Goal: Check status: Check status

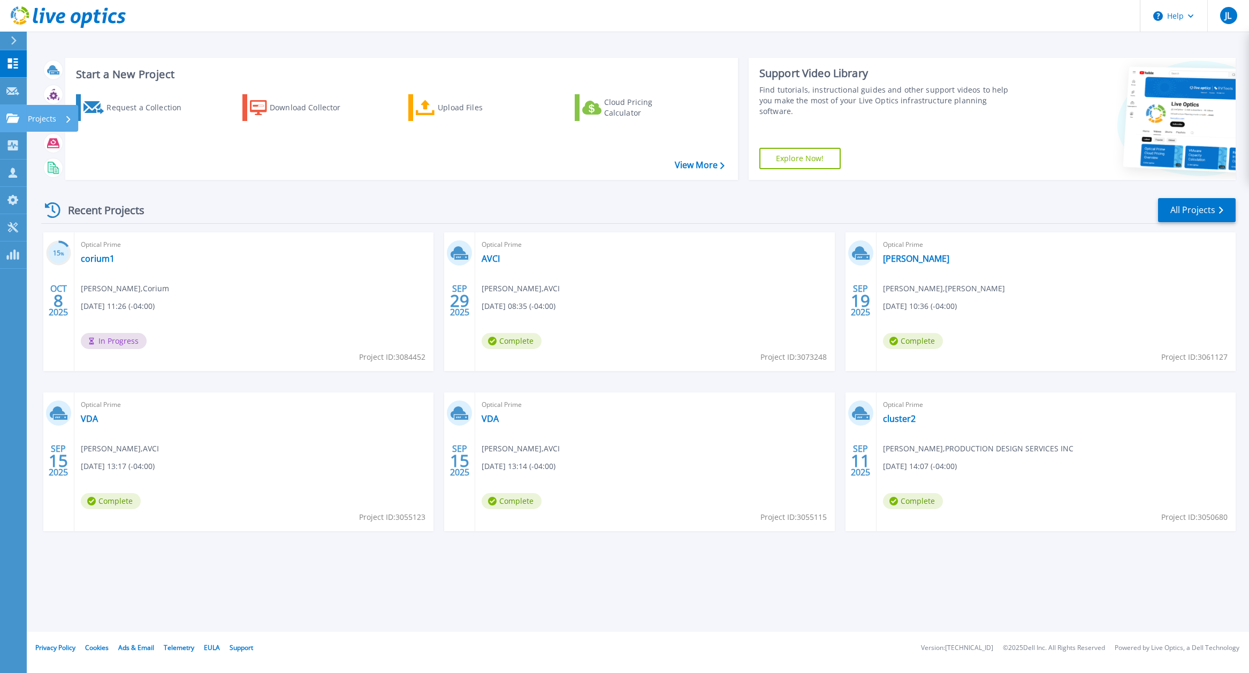
click at [13, 123] on link "Projects Projects" at bounding box center [13, 118] width 27 height 27
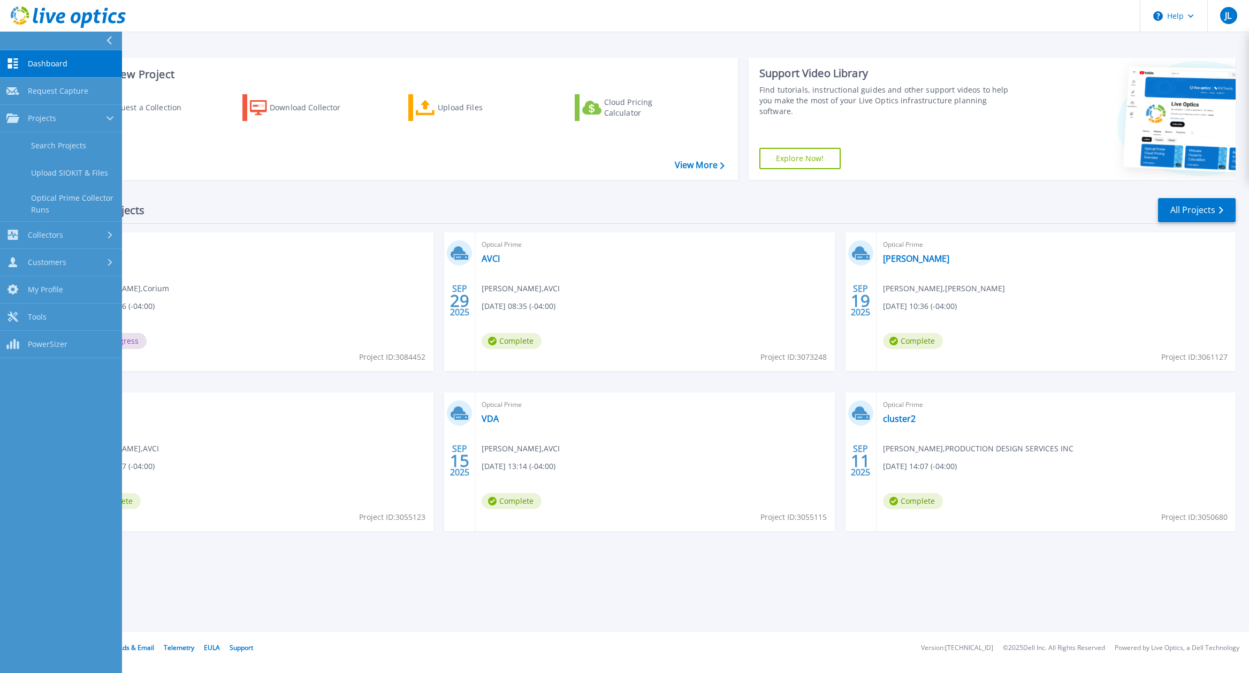
click at [260, 200] on div "Recent Projects All Projects" at bounding box center [638, 210] width 1194 height 27
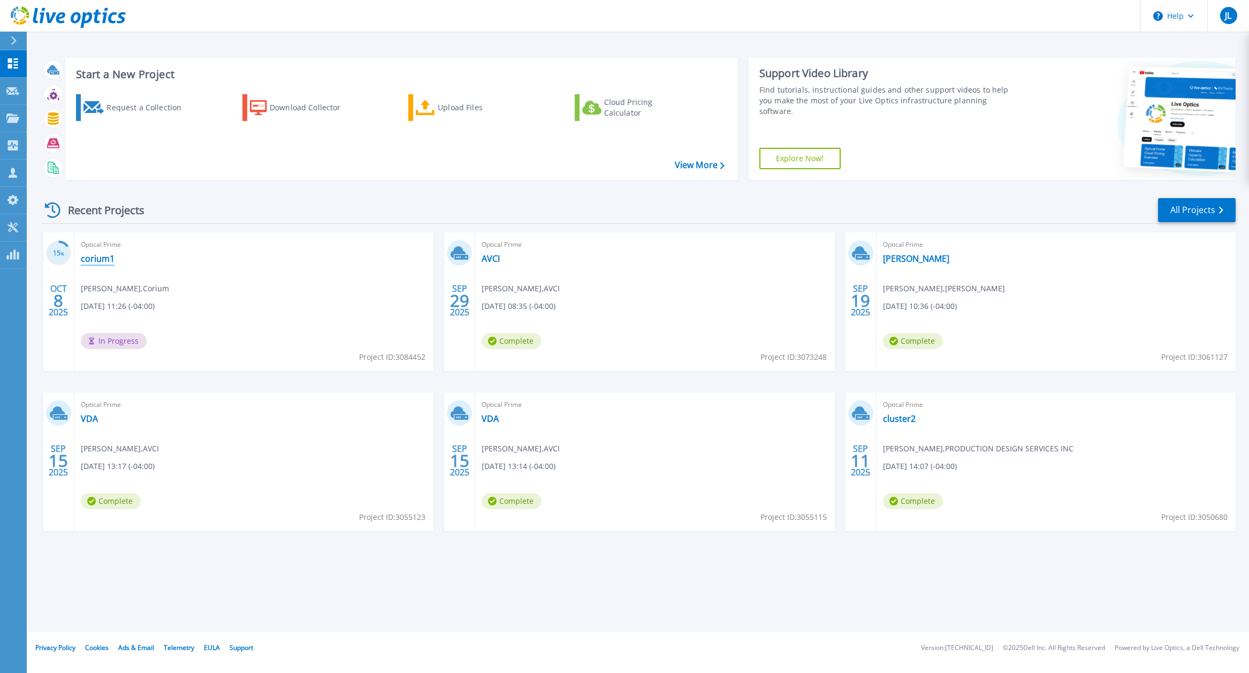
click at [87, 254] on link "corium1" at bounding box center [98, 258] width 34 height 11
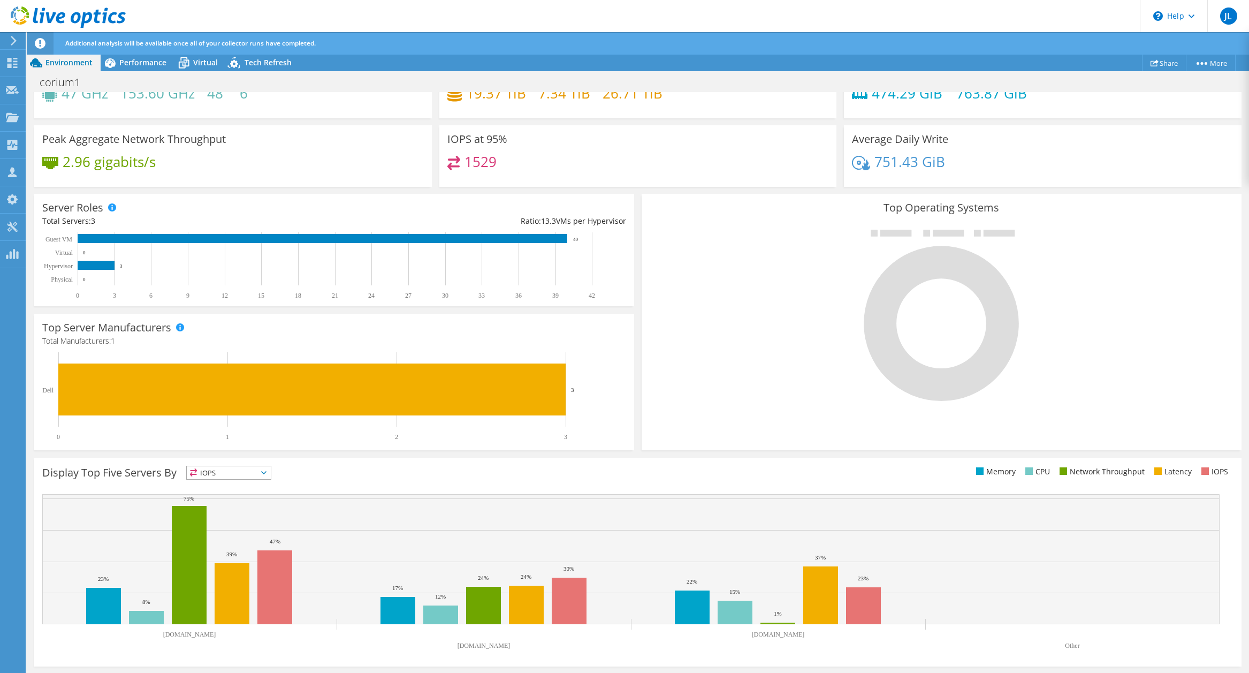
click at [728, 268] on div at bounding box center [942, 314] width 584 height 180
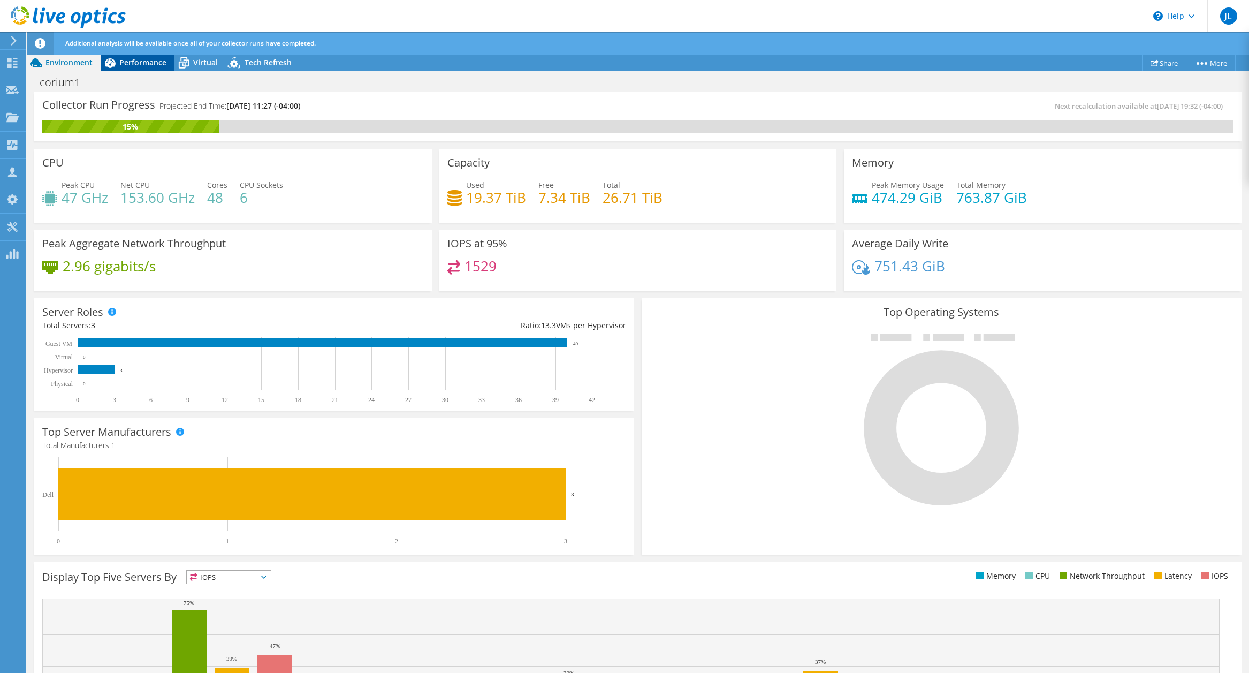
click at [155, 63] on span "Performance" at bounding box center [142, 62] width 47 height 10
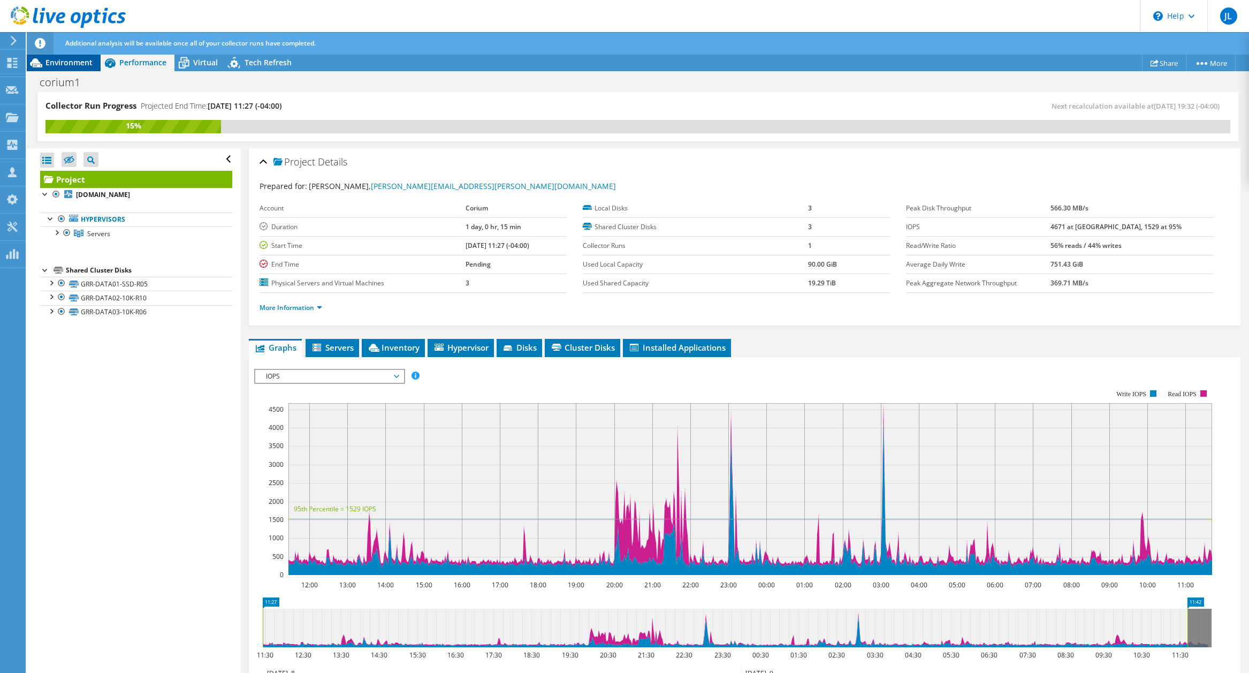
click at [57, 66] on span "Environment" at bounding box center [68, 62] width 47 height 10
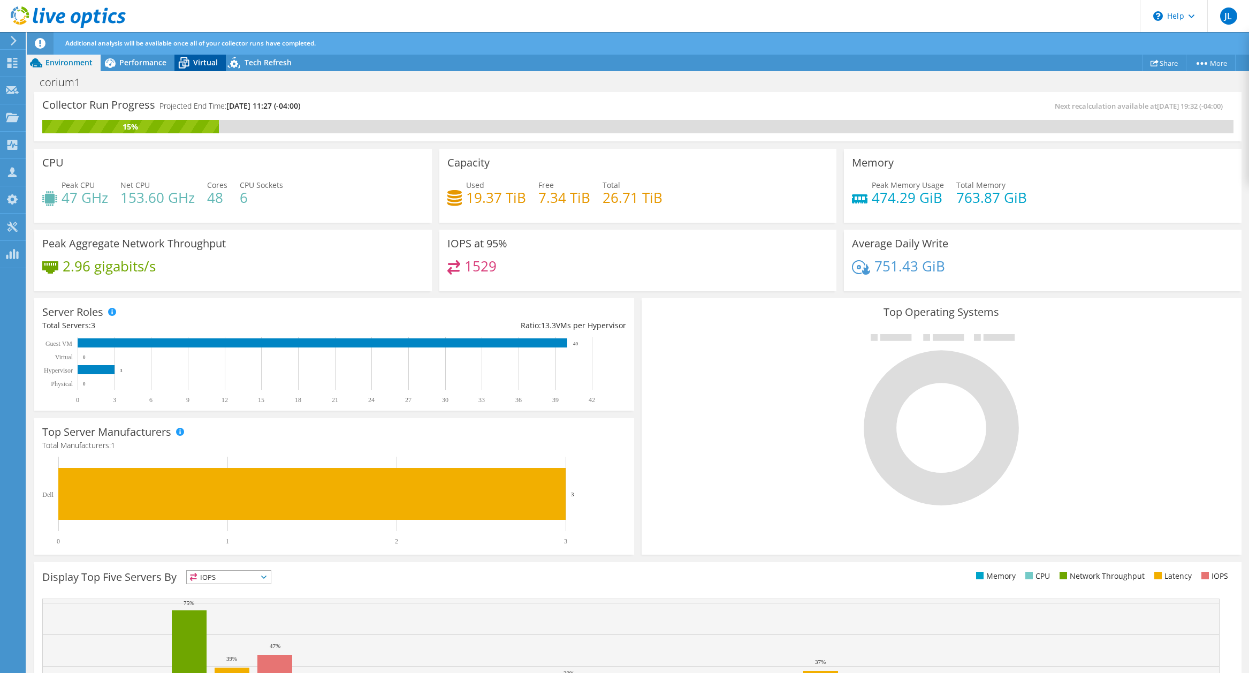
click at [185, 58] on icon at bounding box center [183, 59] width 7 height 4
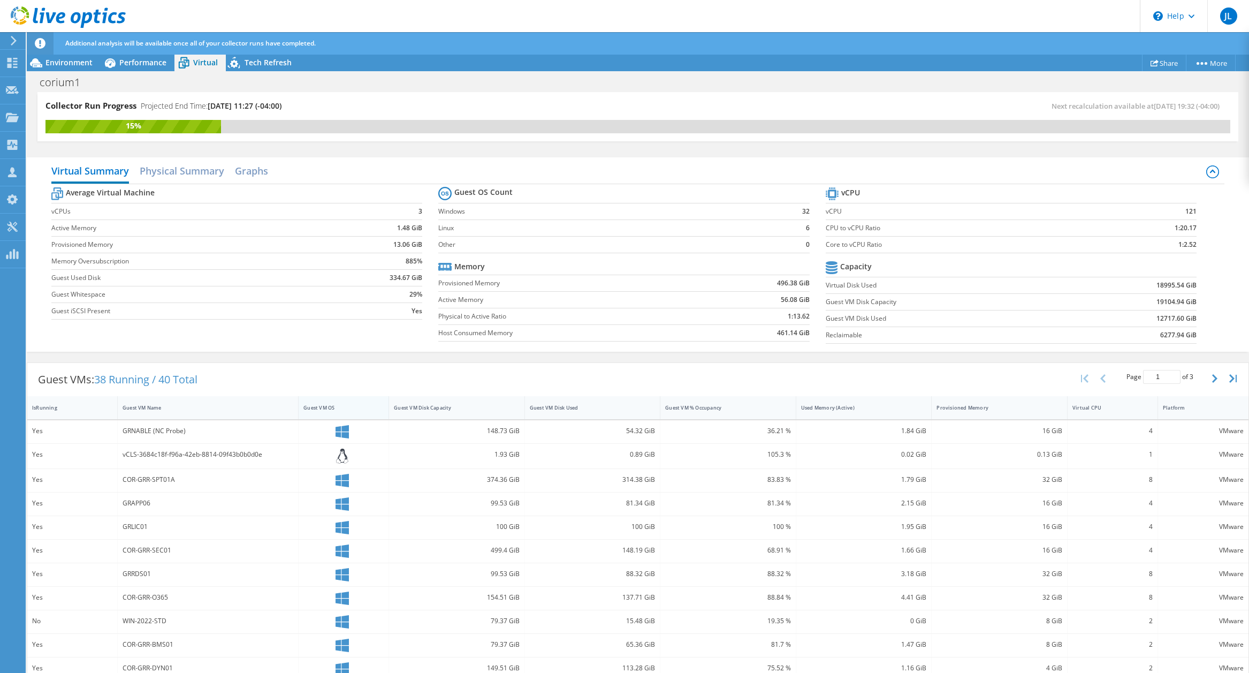
click at [328, 410] on div "Guest VM OS" at bounding box center [336, 407] width 67 height 7
